Goal: Find specific page/section: Find specific page/section

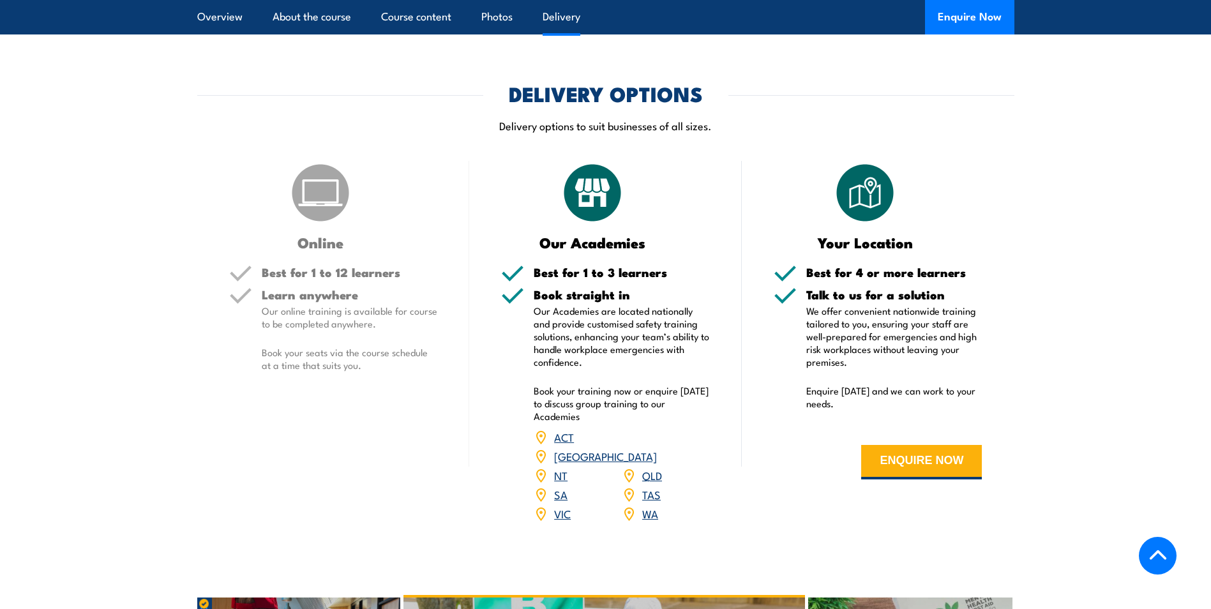
scroll to position [1468, 0]
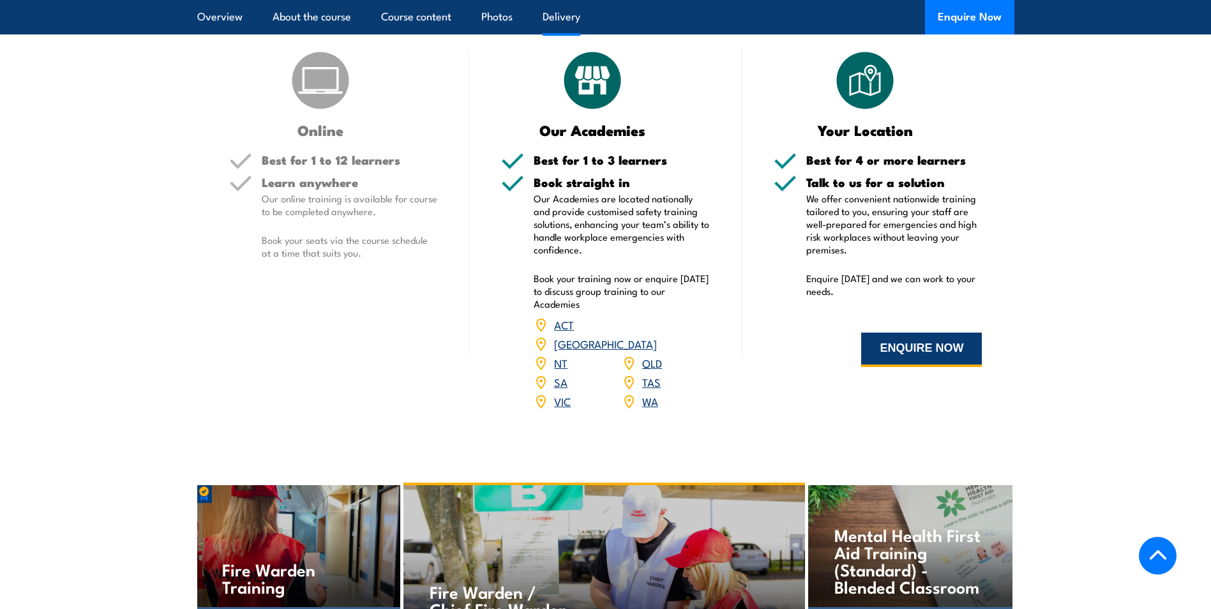
click at [937, 332] on button "ENQUIRE NOW" at bounding box center [921, 349] width 121 height 34
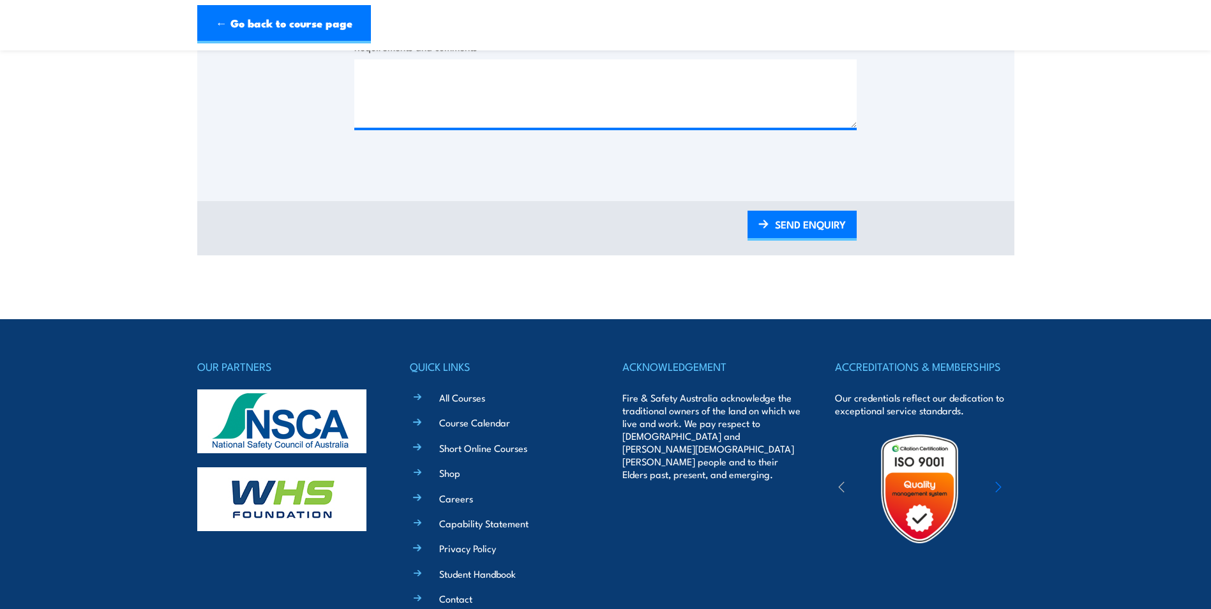
scroll to position [781, 0]
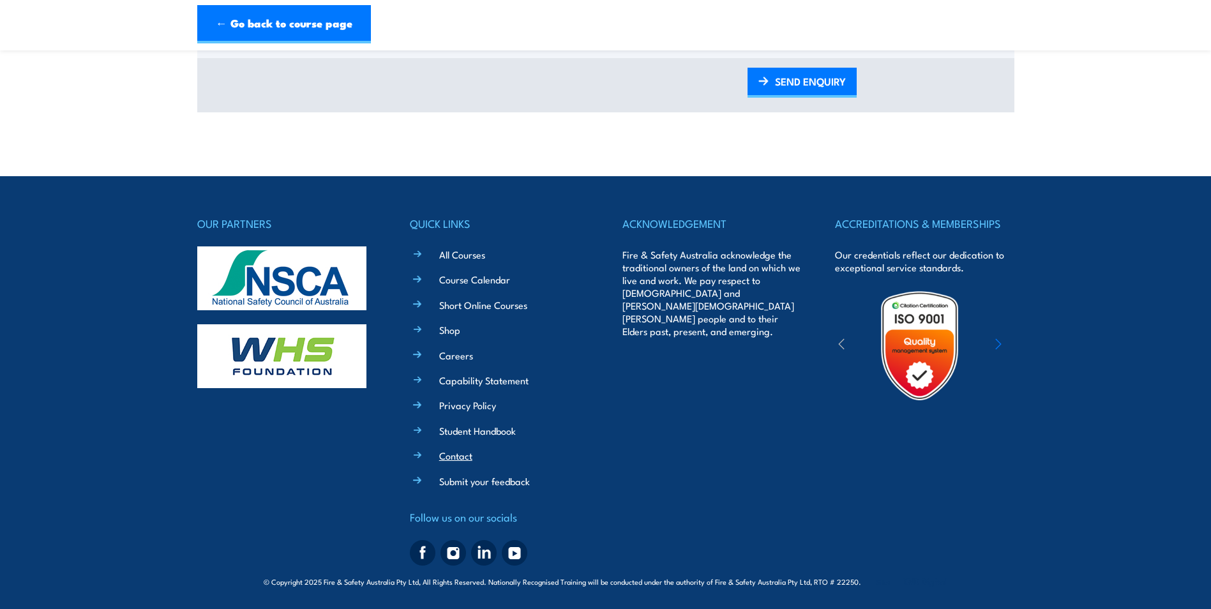
click at [456, 457] on link "Contact" at bounding box center [455, 455] width 33 height 13
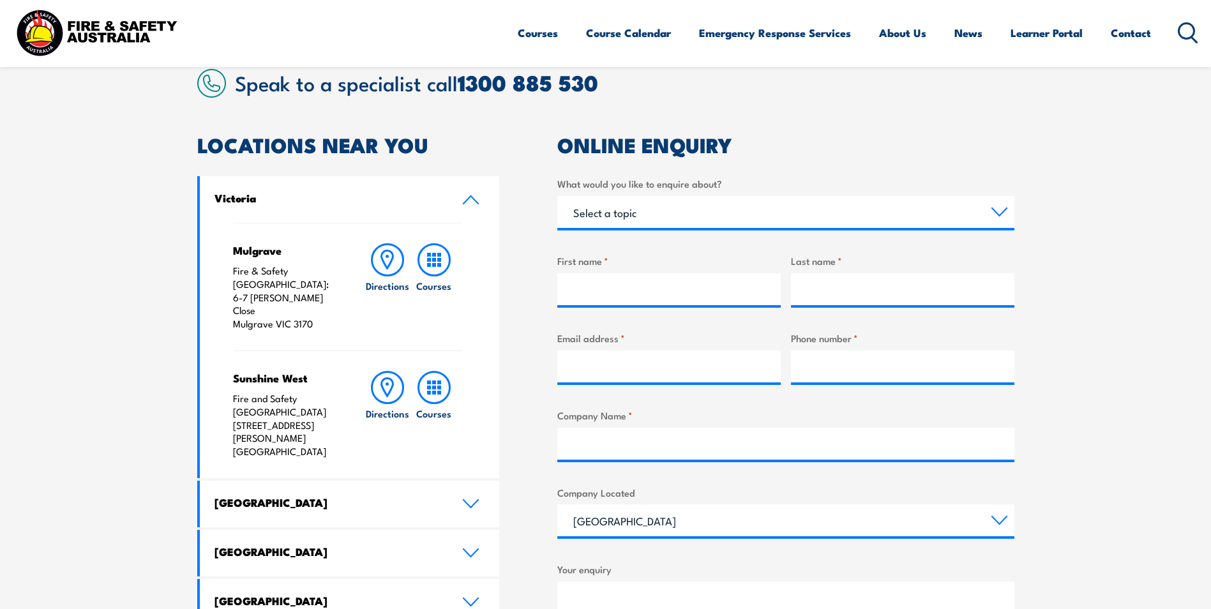
scroll to position [383, 0]
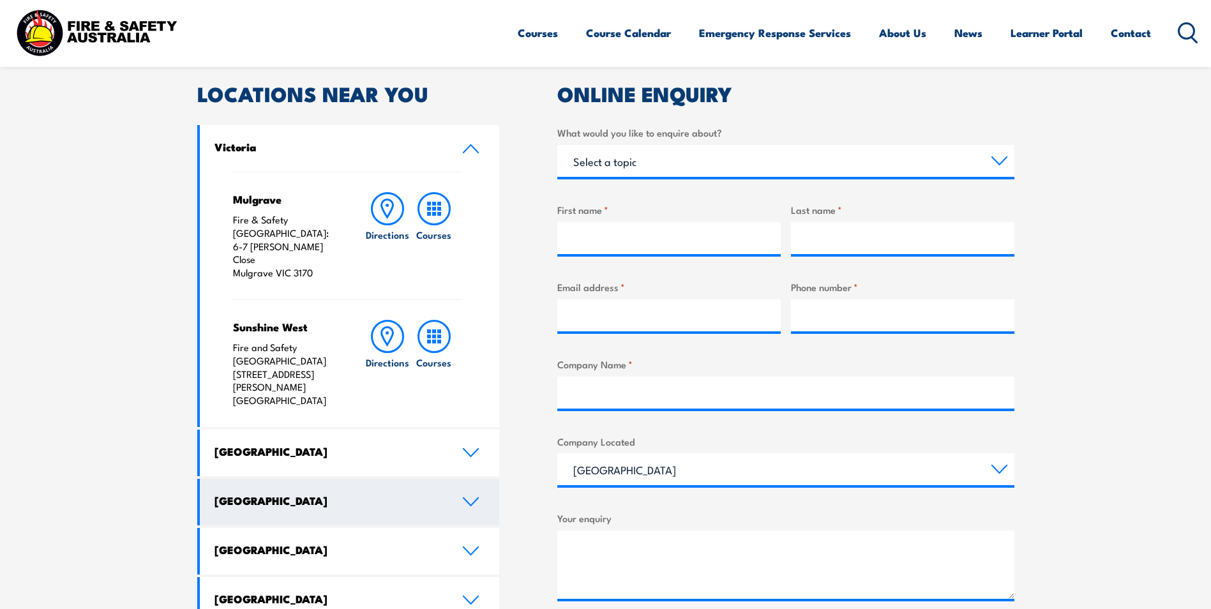
click at [475, 496] on icon at bounding box center [470, 501] width 17 height 10
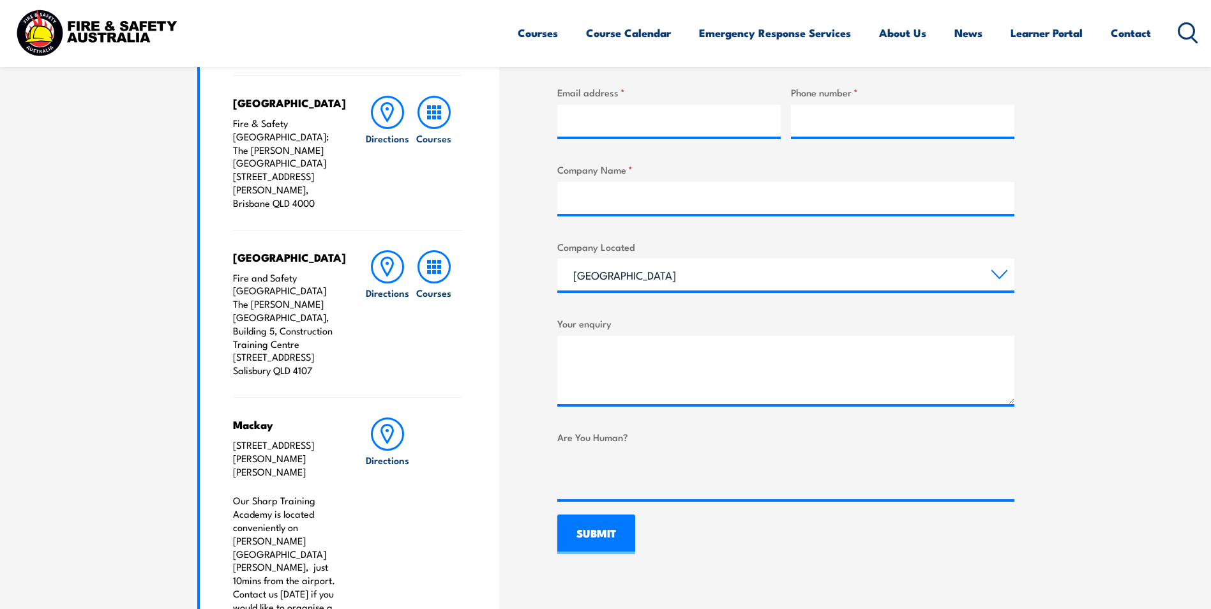
scroll to position [560, 0]
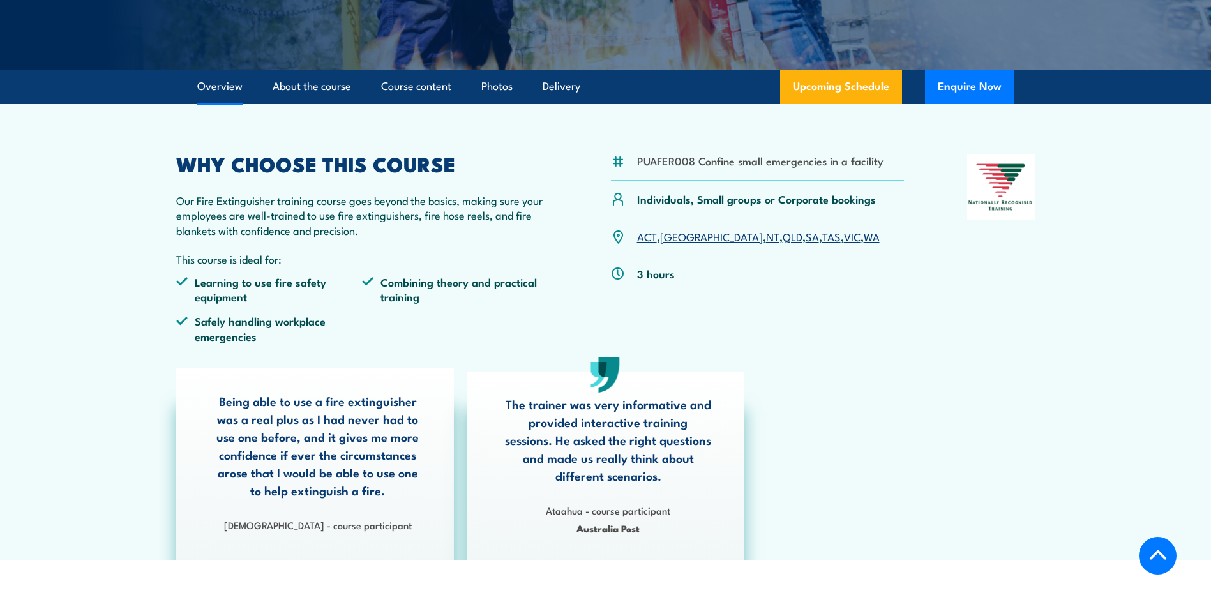
scroll to position [319, 0]
